Goal: Check status: Check status

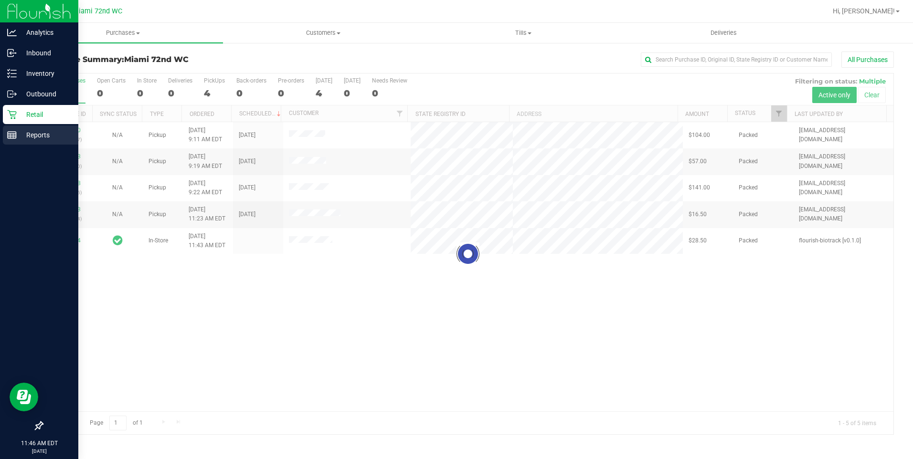
click at [16, 135] on rect at bounding box center [12, 135] width 9 height 7
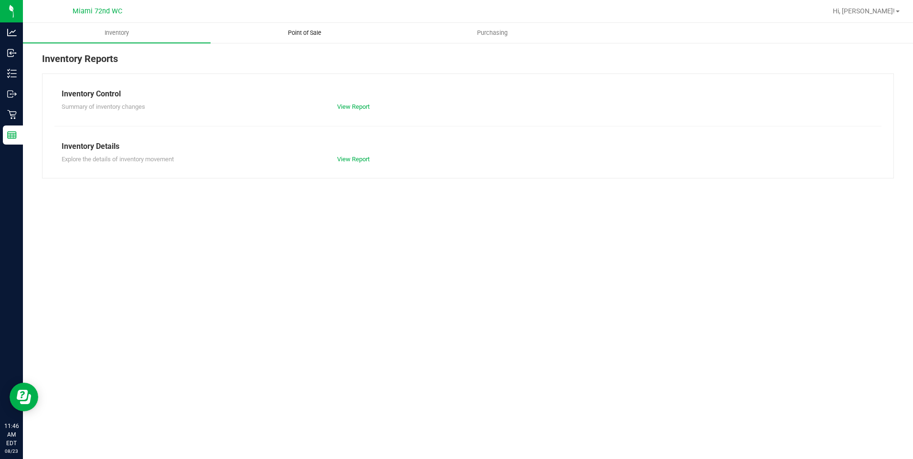
click at [307, 30] on span "Point of Sale" at bounding box center [304, 33] width 59 height 9
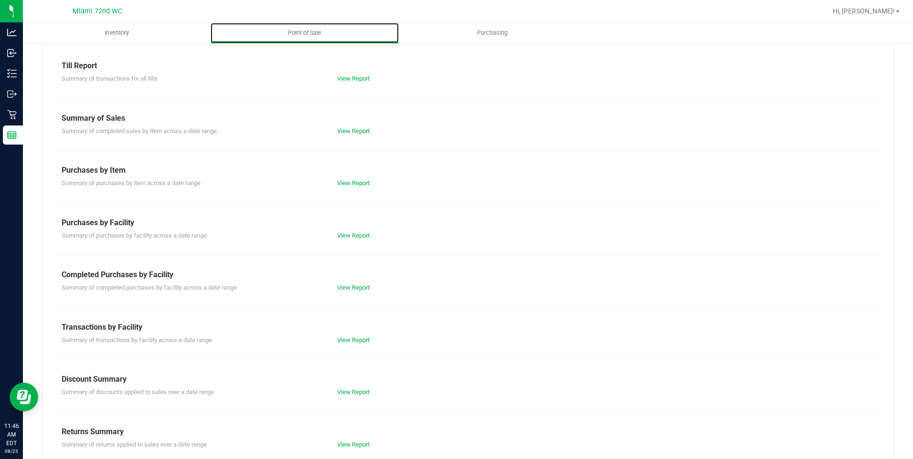
scroll to position [42, 0]
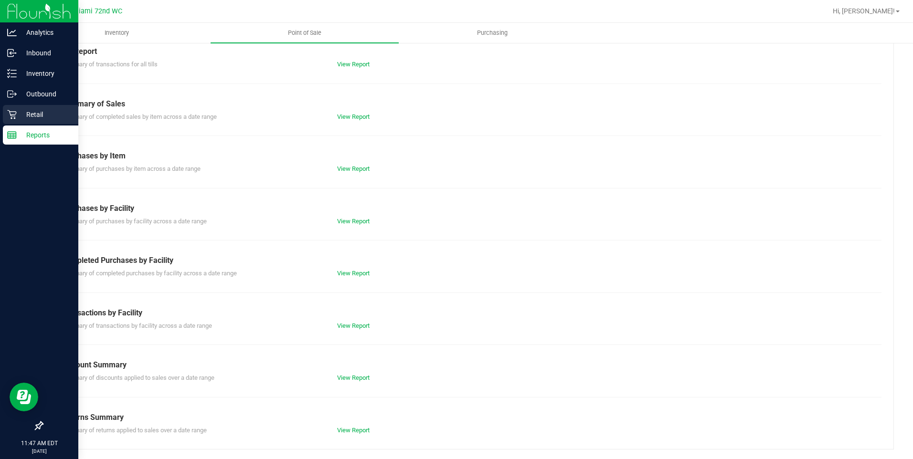
click at [15, 116] on icon at bounding box center [11, 114] width 9 height 9
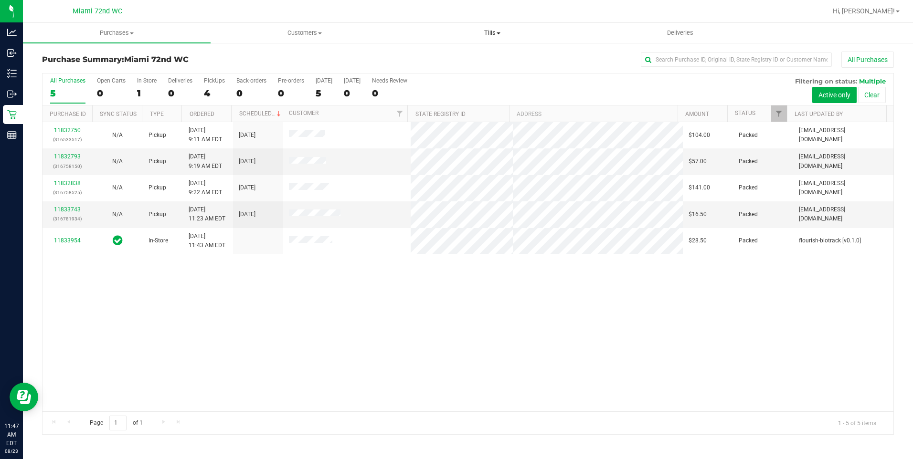
click at [522, 37] on span "Tills" at bounding box center [492, 33] width 187 height 9
click at [449, 57] on span "Manage tills" at bounding box center [431, 57] width 64 height 8
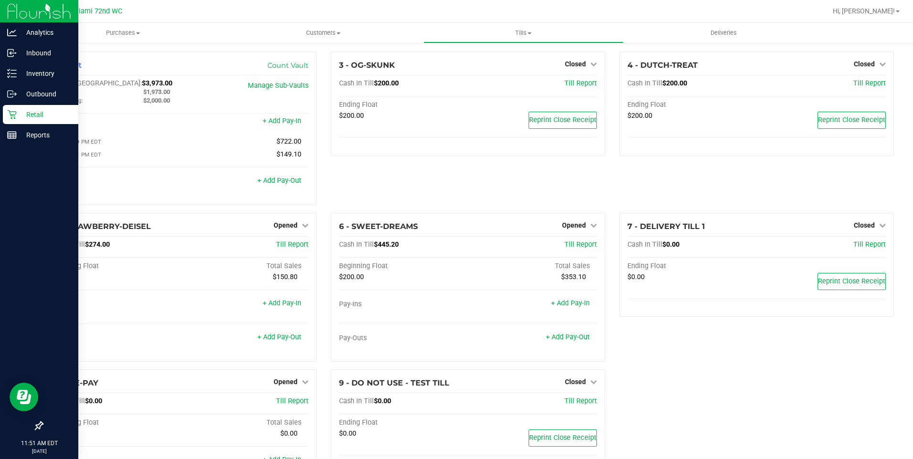
click at [16, 109] on div "Retail" at bounding box center [40, 114] width 75 height 19
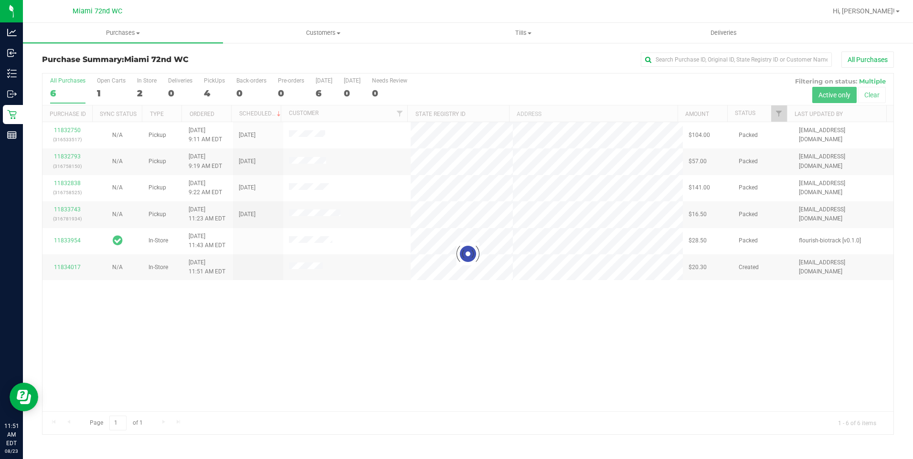
click at [719, 68] on div "Purchase Summary: Miami 72nd WC All Purchases" at bounding box center [468, 62] width 852 height 21
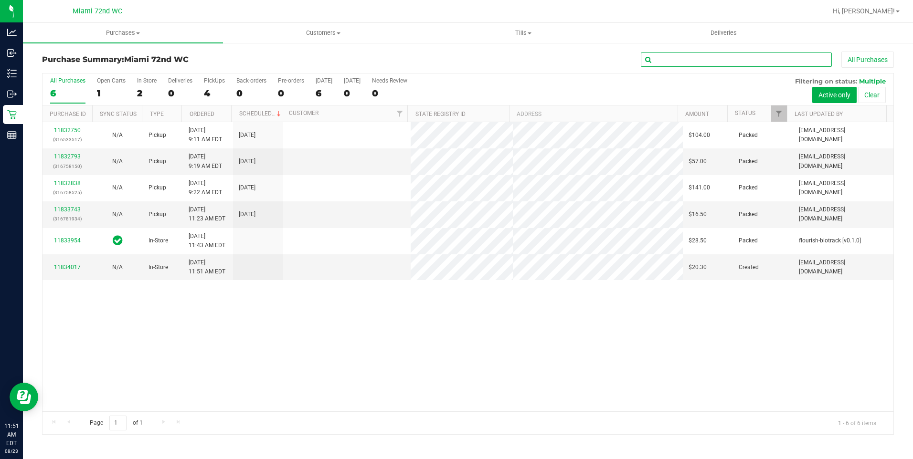
click at [721, 64] on input "text" at bounding box center [736, 60] width 191 height 14
paste input "P1FF8392"
type input "P1FF8392"
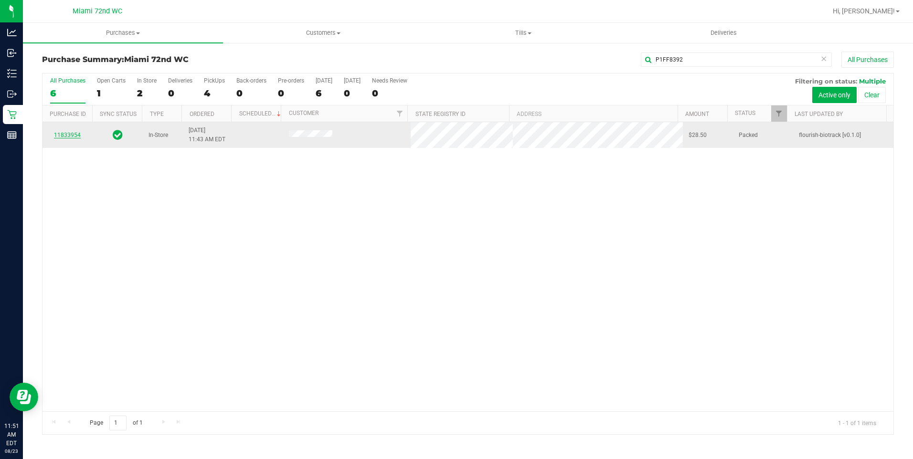
click at [62, 135] on link "11833954" at bounding box center [67, 135] width 27 height 7
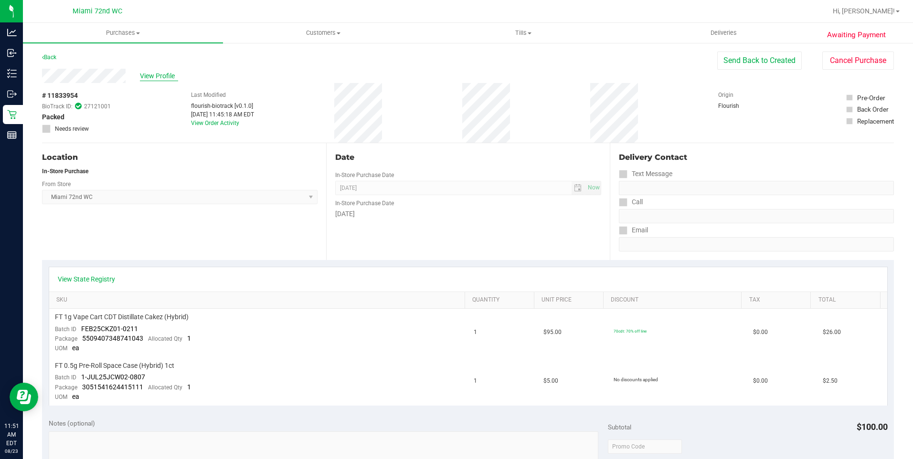
click at [142, 80] on span "View Profile" at bounding box center [159, 76] width 38 height 10
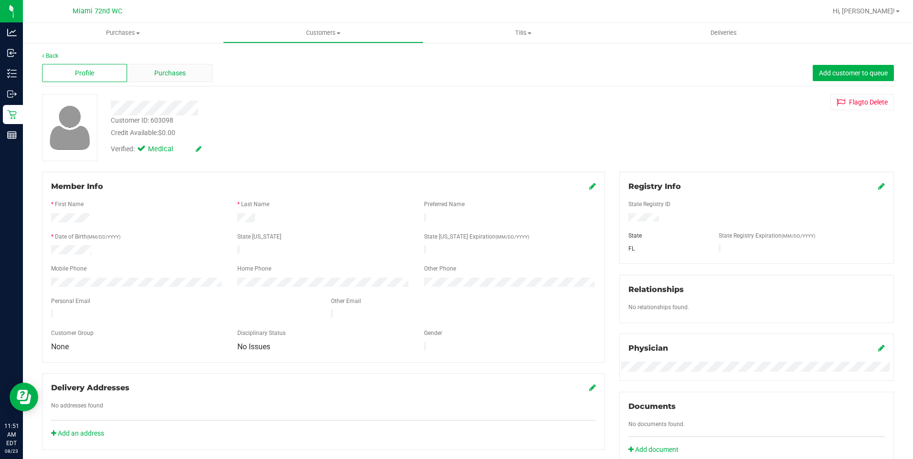
click at [178, 72] on span "Purchases" at bounding box center [170, 73] width 32 height 10
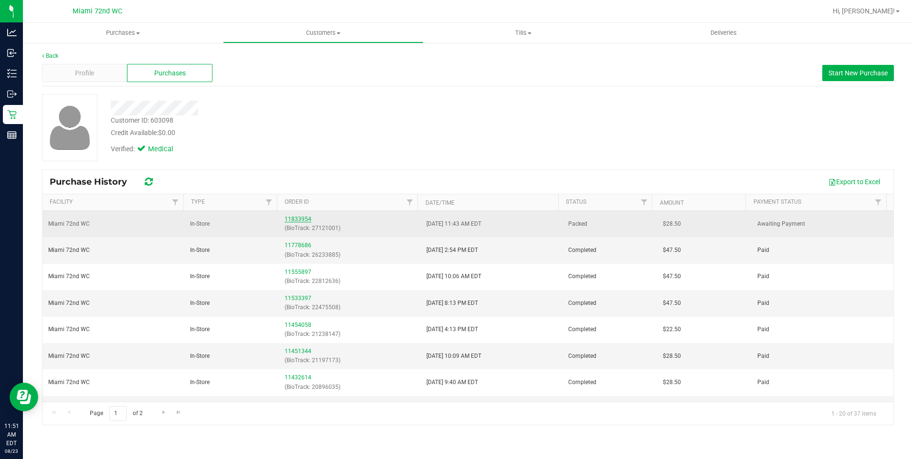
click at [294, 219] on link "11833954" at bounding box center [298, 219] width 27 height 7
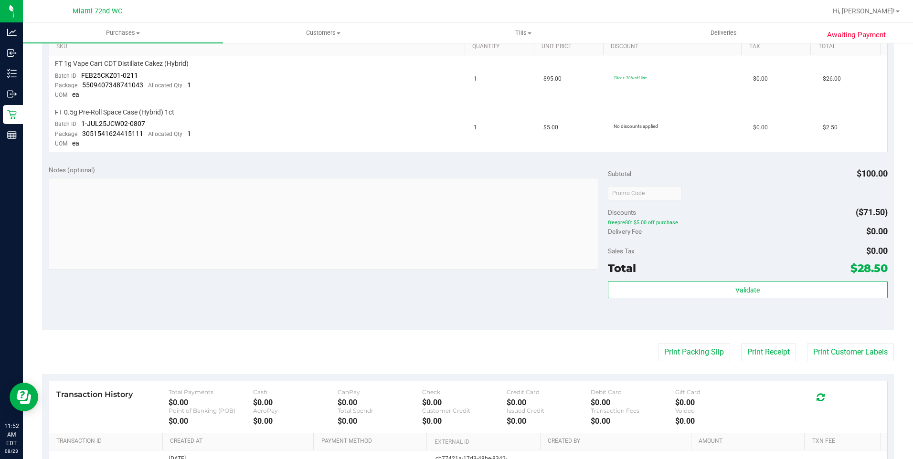
scroll to position [366, 0]
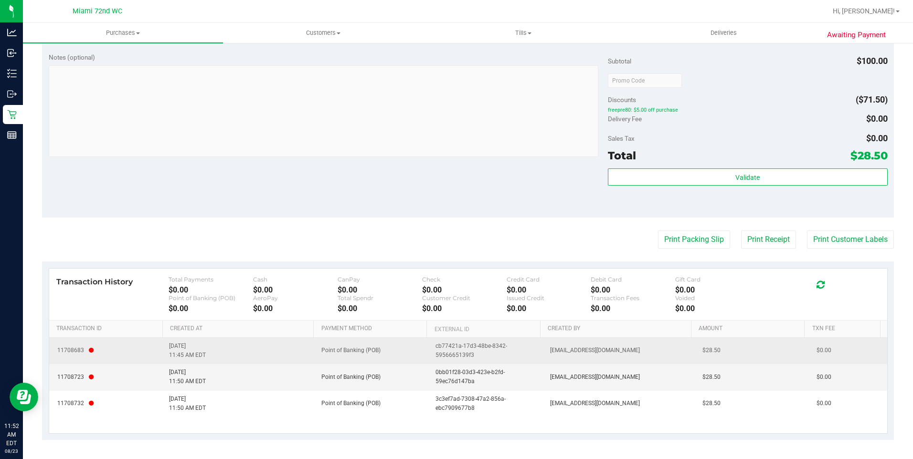
click at [93, 350] on icon at bounding box center [91, 351] width 5 height 6
